Goal: Find specific page/section: Find specific page/section

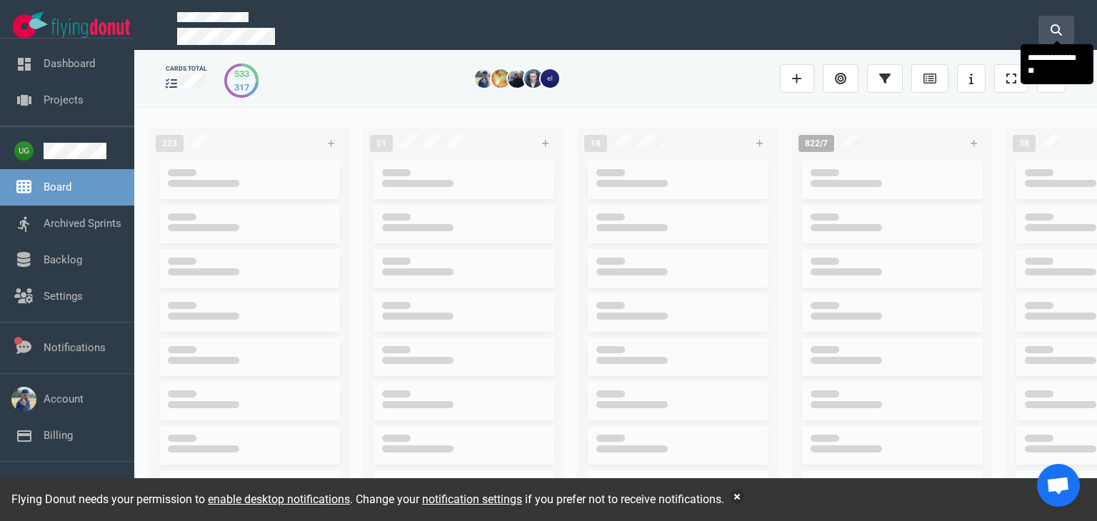
click at [1055, 16] on button at bounding box center [1056, 30] width 36 height 29
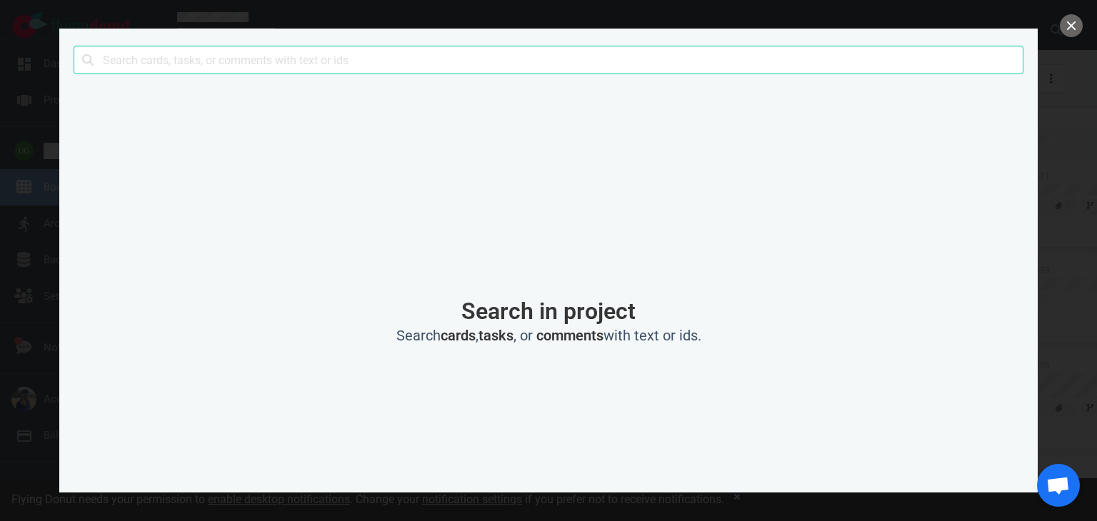
click at [828, 69] on input "text" at bounding box center [549, 60] width 950 height 29
type input "l"
click button "Search" at bounding box center [0, 0] width 0 height 0
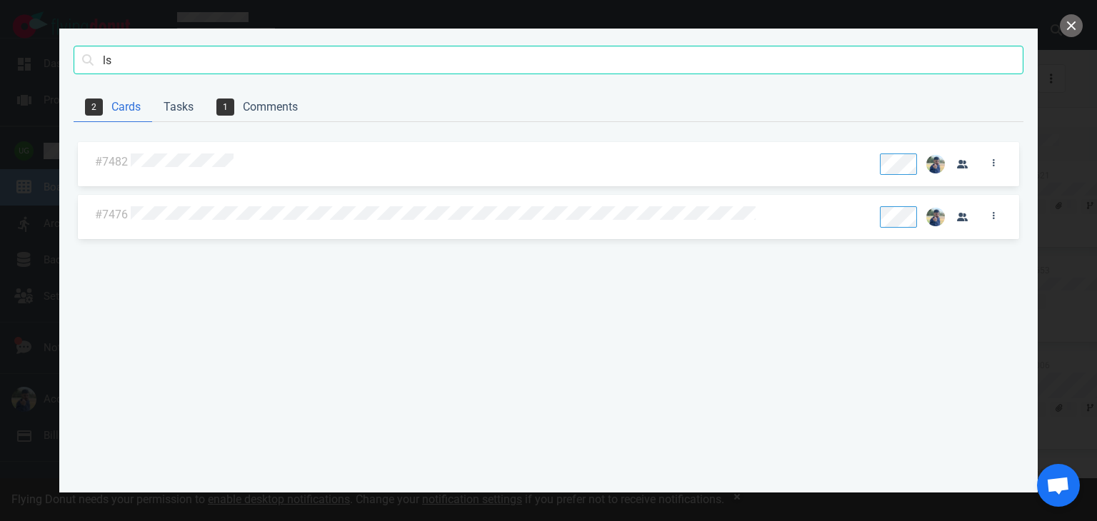
type input "l"
click button "Search" at bounding box center [0, 0] width 0 height 0
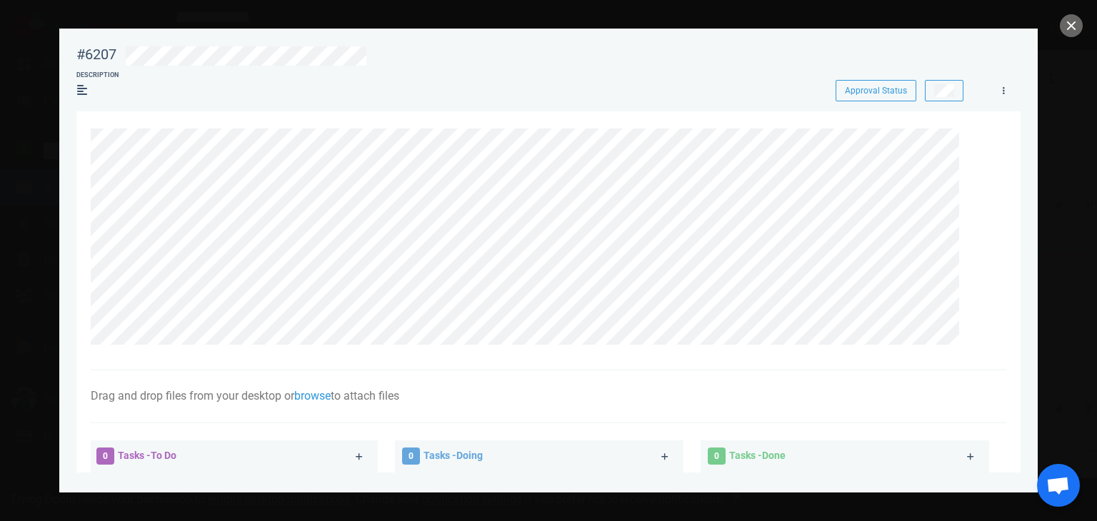
click at [86, 246] on section "Drag and drop files from your desktop or browse to attach files Attach Files Co…" at bounding box center [548, 453] width 944 height 685
click at [1070, 21] on button "close" at bounding box center [1071, 25] width 23 height 23
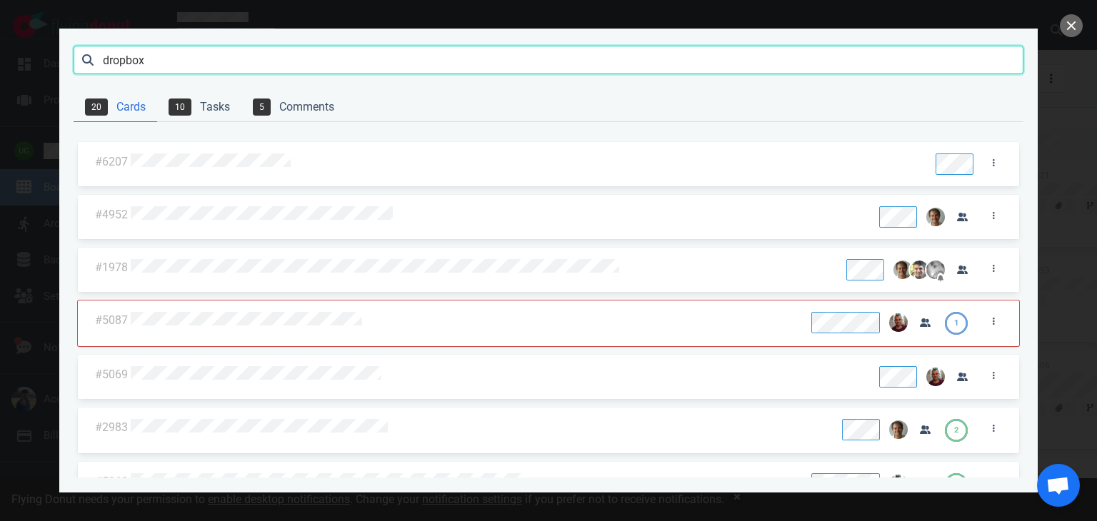
click at [191, 47] on input "dropbox" at bounding box center [549, 60] width 950 height 29
drag, startPoint x: 177, startPoint y: 74, endPoint x: 151, endPoint y: 61, distance: 28.7
click at [151, 61] on div "dropbox Search" at bounding box center [549, 61] width 950 height 64
click at [148, 59] on input "dropbox" at bounding box center [549, 60] width 950 height 29
type input "d"
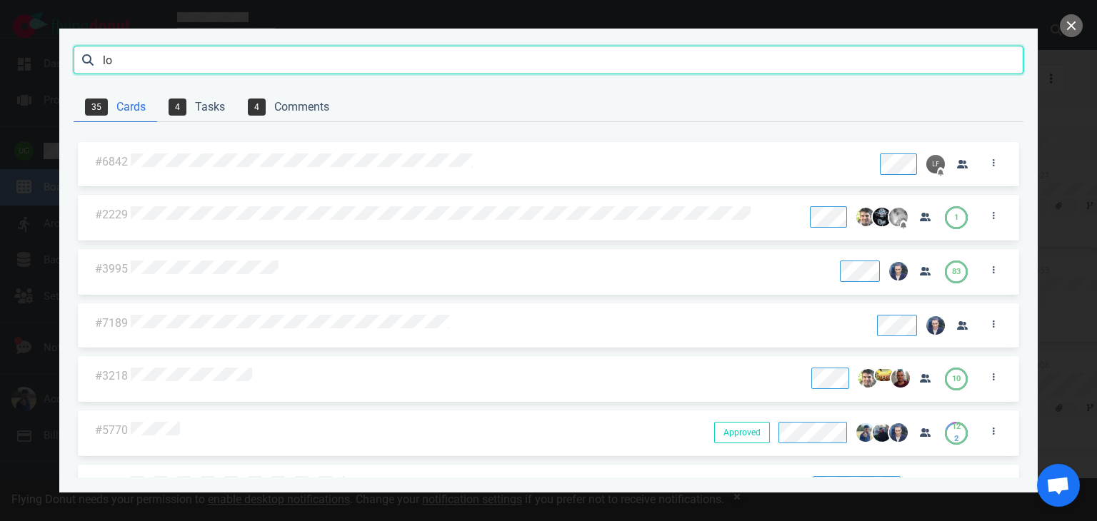
type input "l"
click button "Search" at bounding box center [0, 0] width 0 height 0
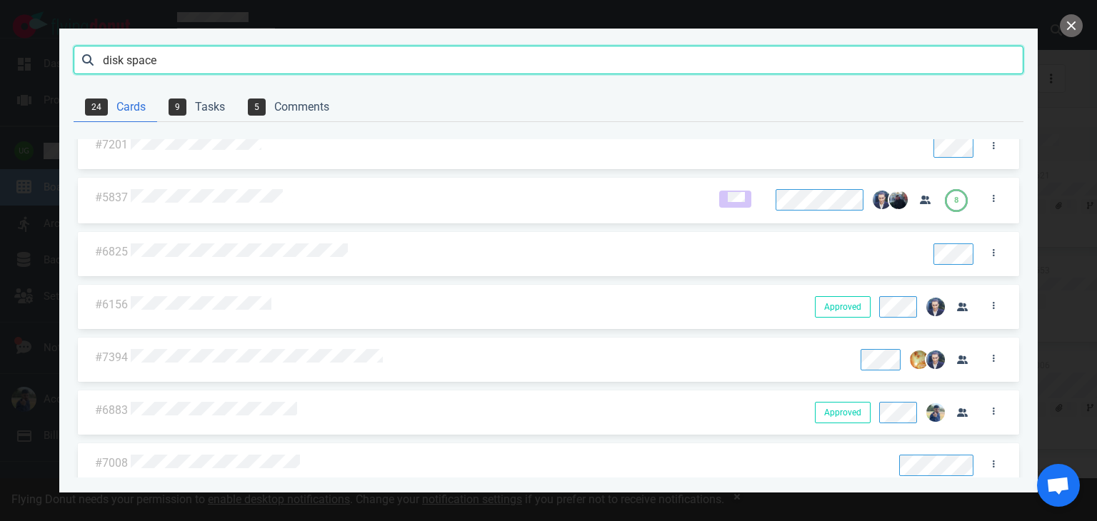
scroll to position [337, 0]
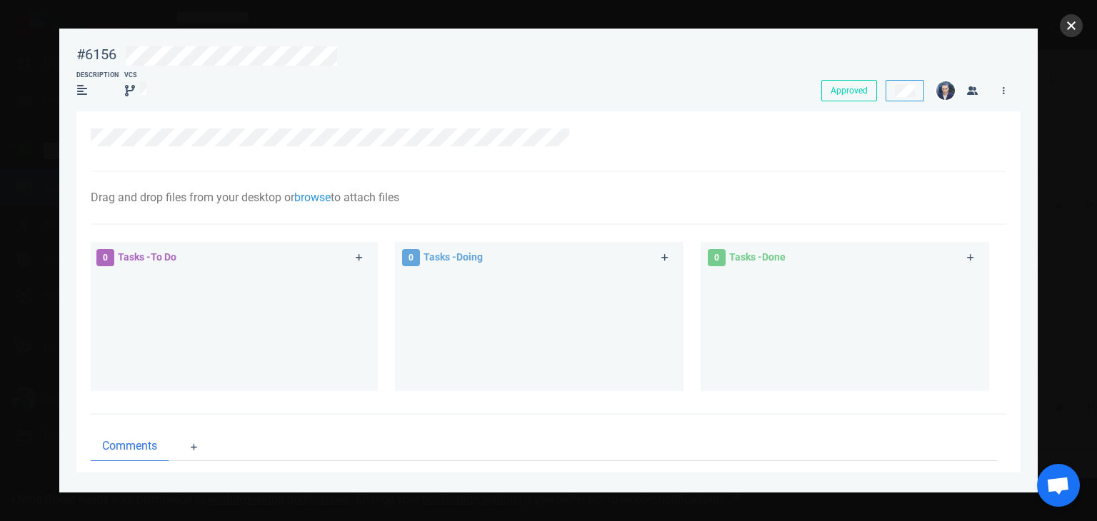
click at [1074, 15] on button "close" at bounding box center [1071, 25] width 23 height 23
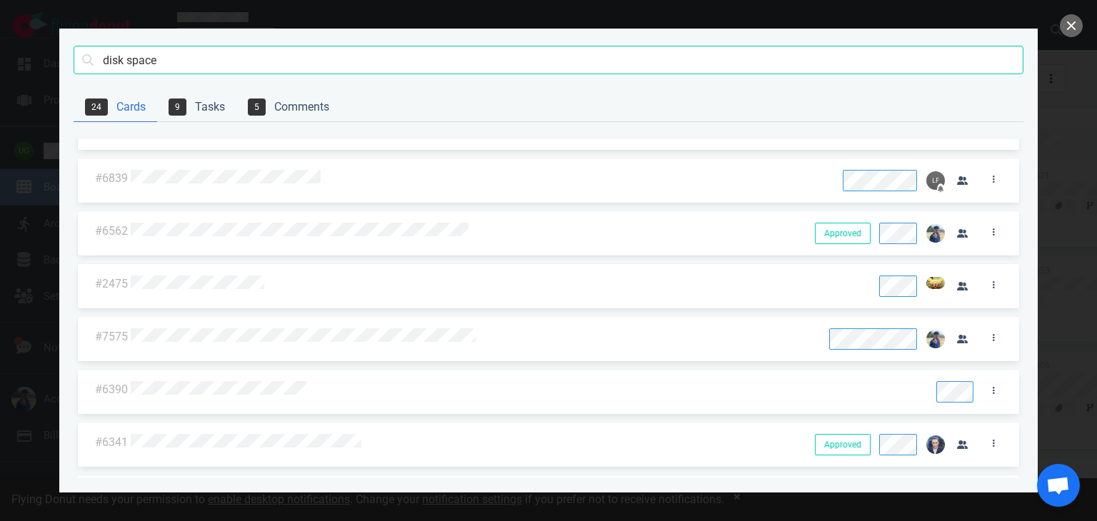
scroll to position [534, 0]
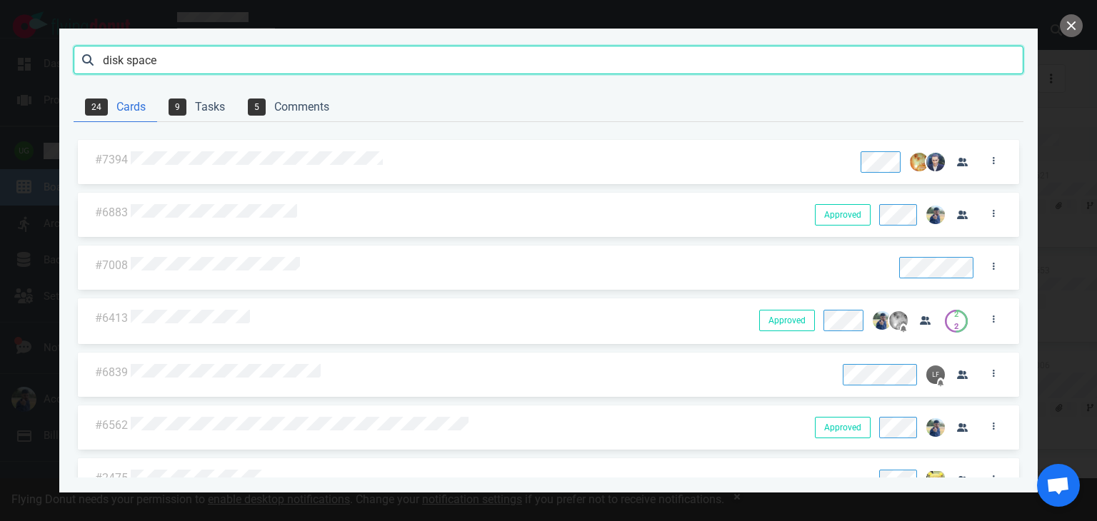
drag, startPoint x: 217, startPoint y: 64, endPoint x: 0, endPoint y: 51, distance: 217.5
click at [0, 51] on div "disk space Search 24 Cards 9 Tasks 5 Comments #376 Approved Approved 1 #6919 #1…" at bounding box center [548, 260] width 1097 height 521
type input "dropbox"
click button "Search" at bounding box center [0, 0] width 0 height 0
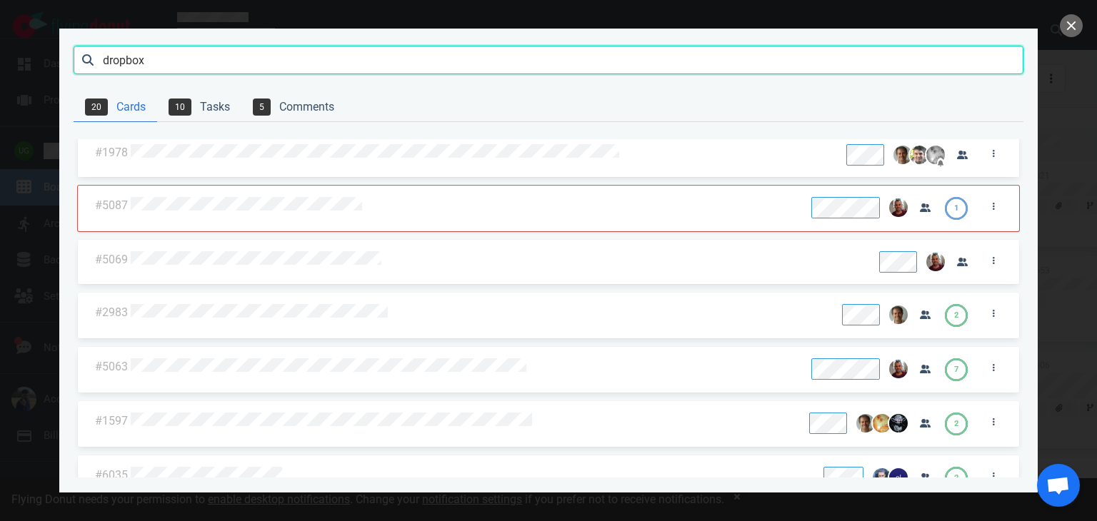
scroll to position [0, 0]
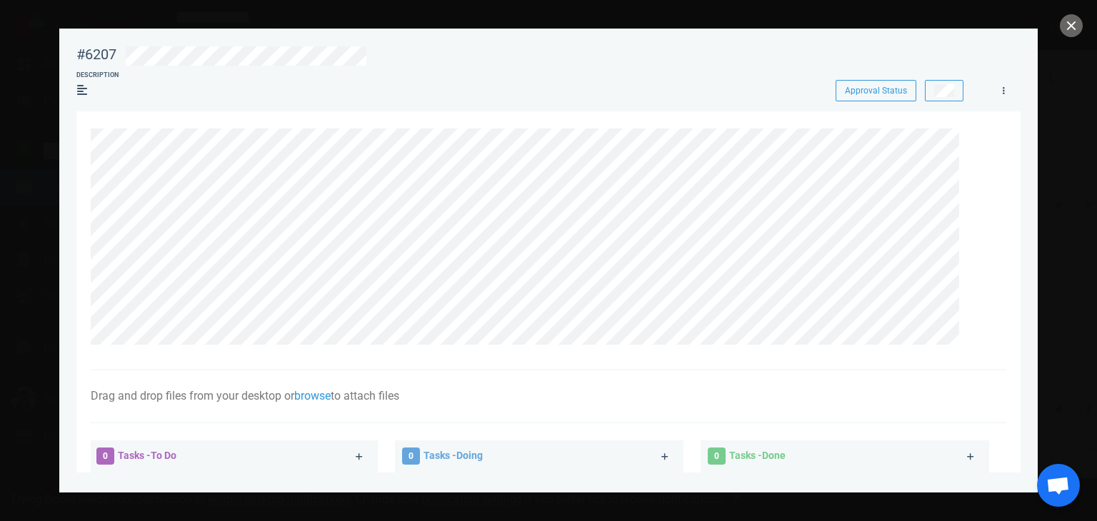
click at [89, 255] on section "Drag and drop files from your desktop or browse to attach files Attach Files Co…" at bounding box center [548, 453] width 944 height 685
